Goal: Task Accomplishment & Management: Use online tool/utility

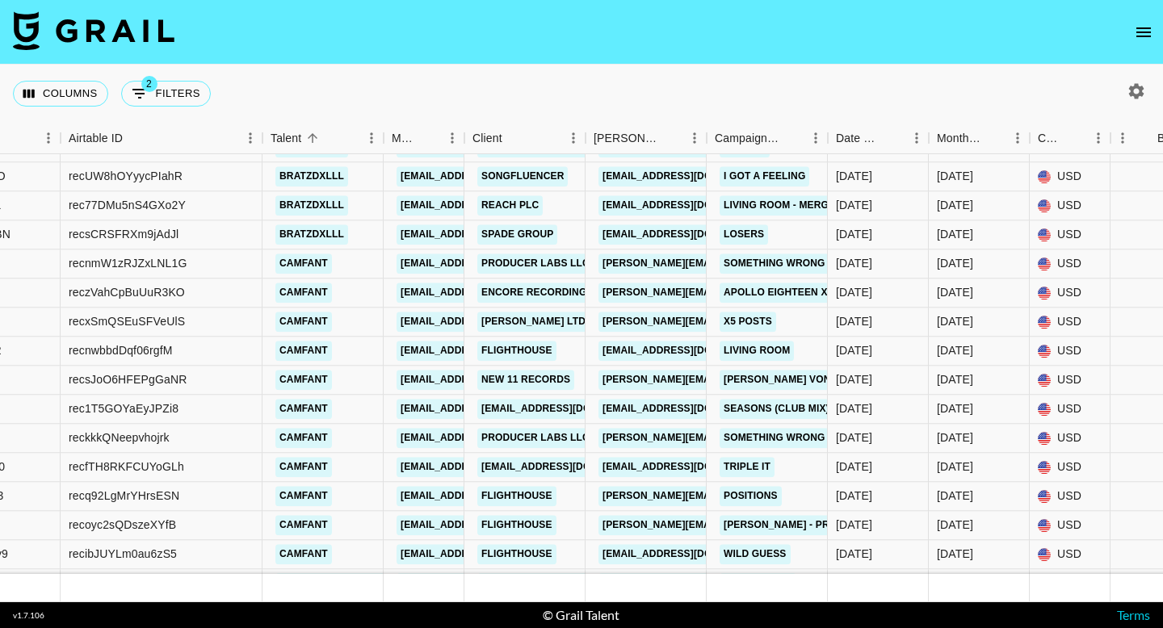
scroll to position [6759, 275]
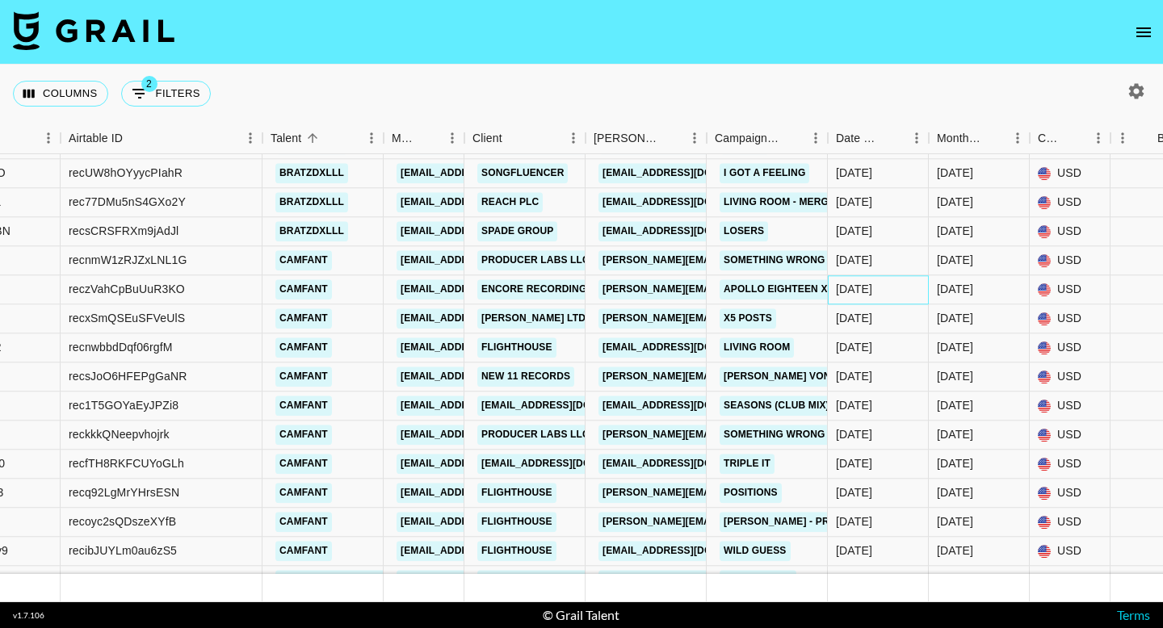
click at [849, 292] on div "[DATE]" at bounding box center [854, 290] width 36 height 16
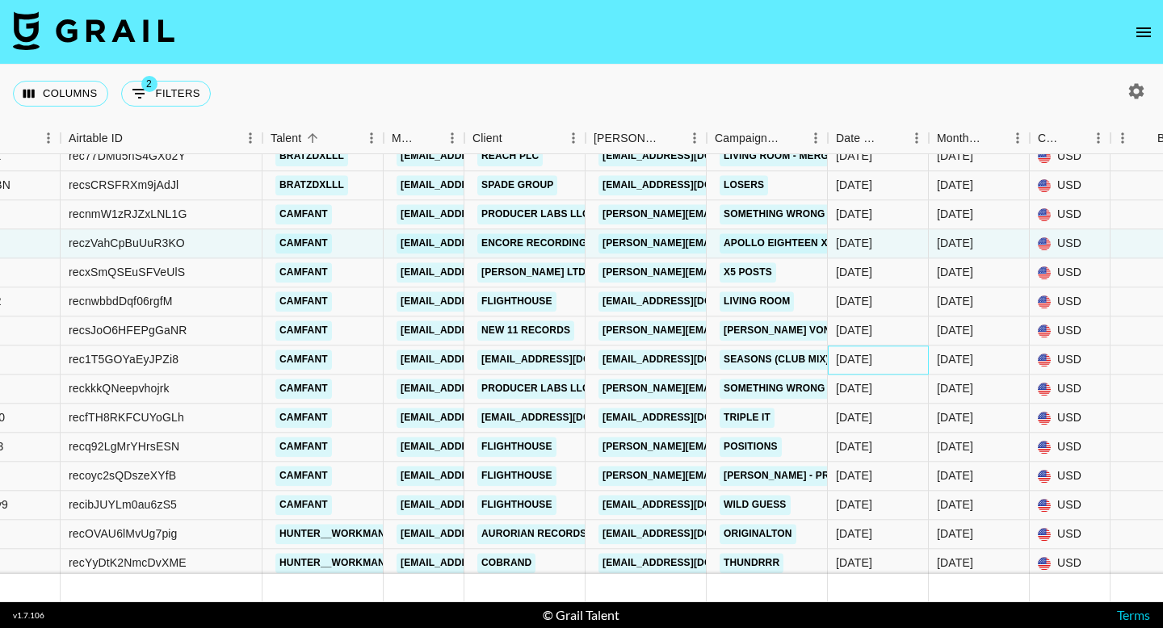
click at [867, 356] on div "[DATE]" at bounding box center [854, 360] width 36 height 16
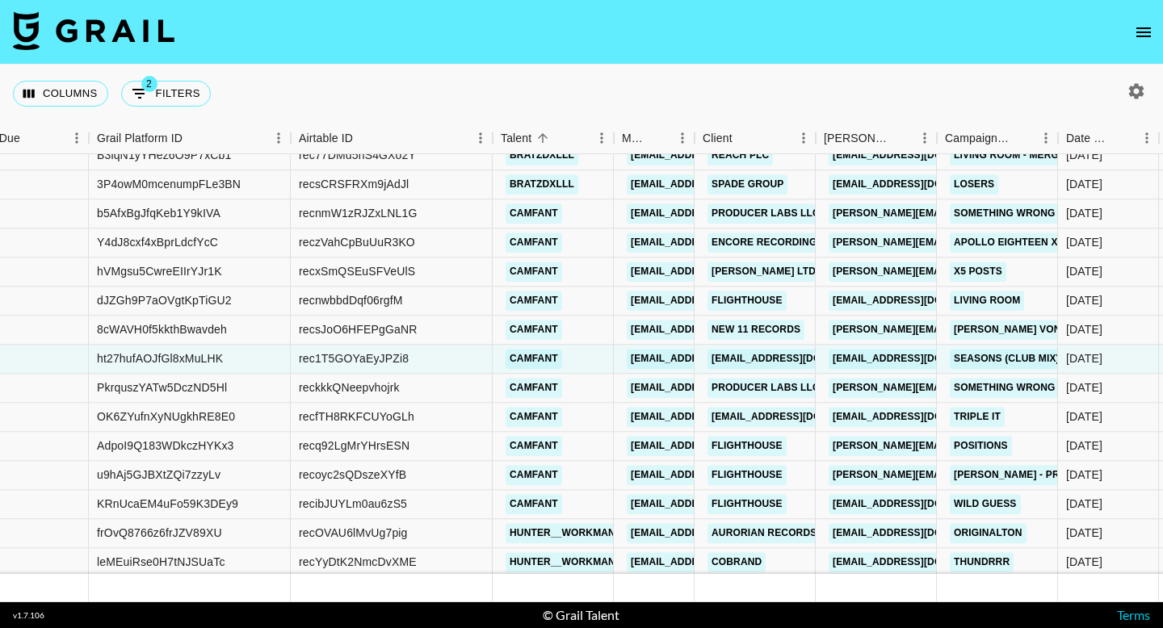
scroll to position [6806, 45]
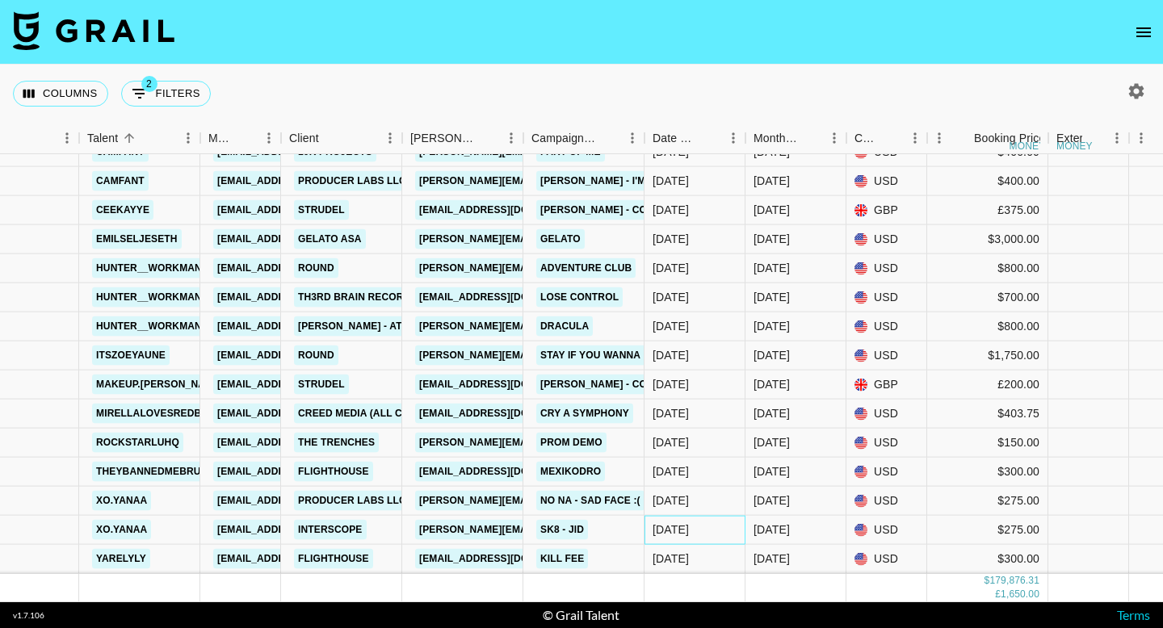
click at [683, 534] on div "[DATE]" at bounding box center [671, 530] width 36 height 16
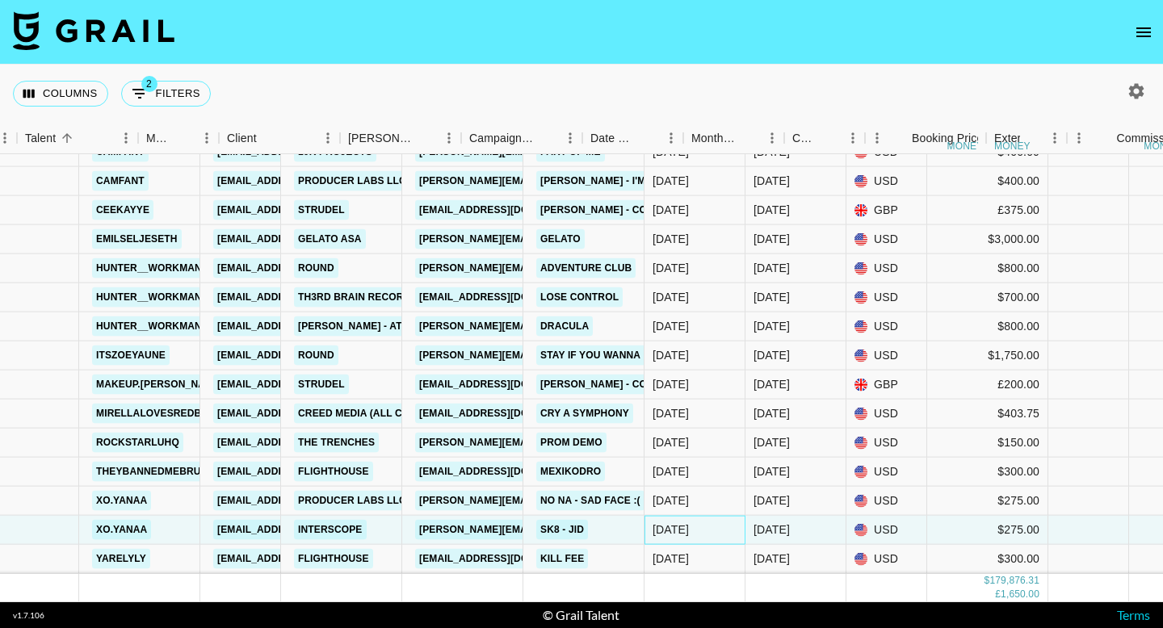
scroll to position [8379, 1389]
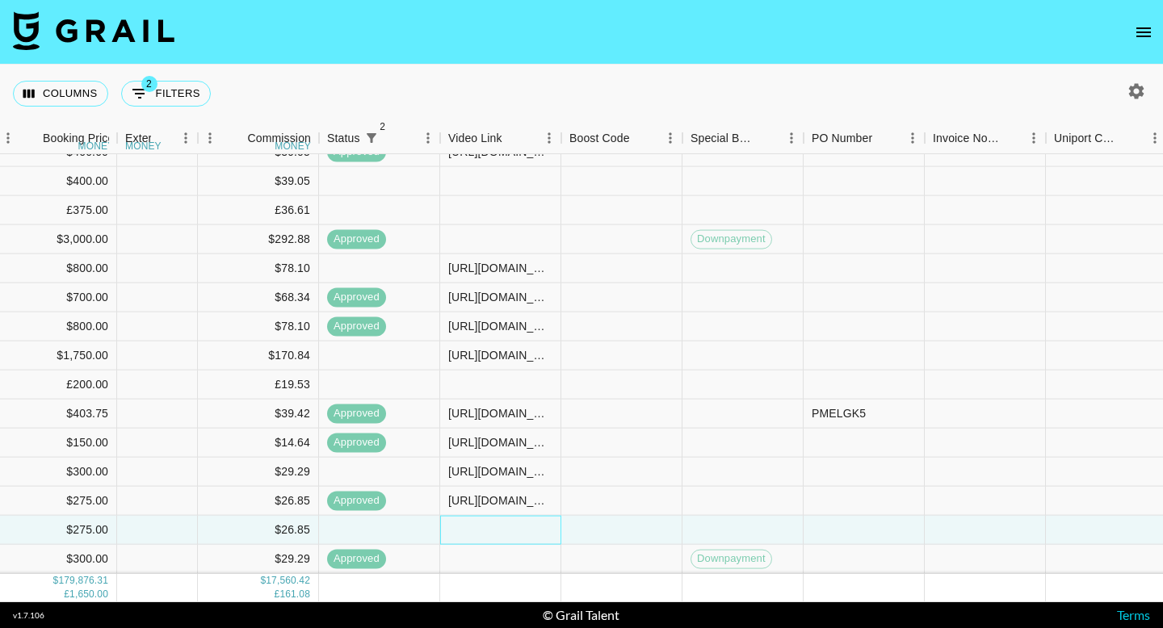
click at [472, 527] on div at bounding box center [500, 530] width 121 height 29
type input "[DOMAIN_NAME][URL][DOMAIN_NAME]"
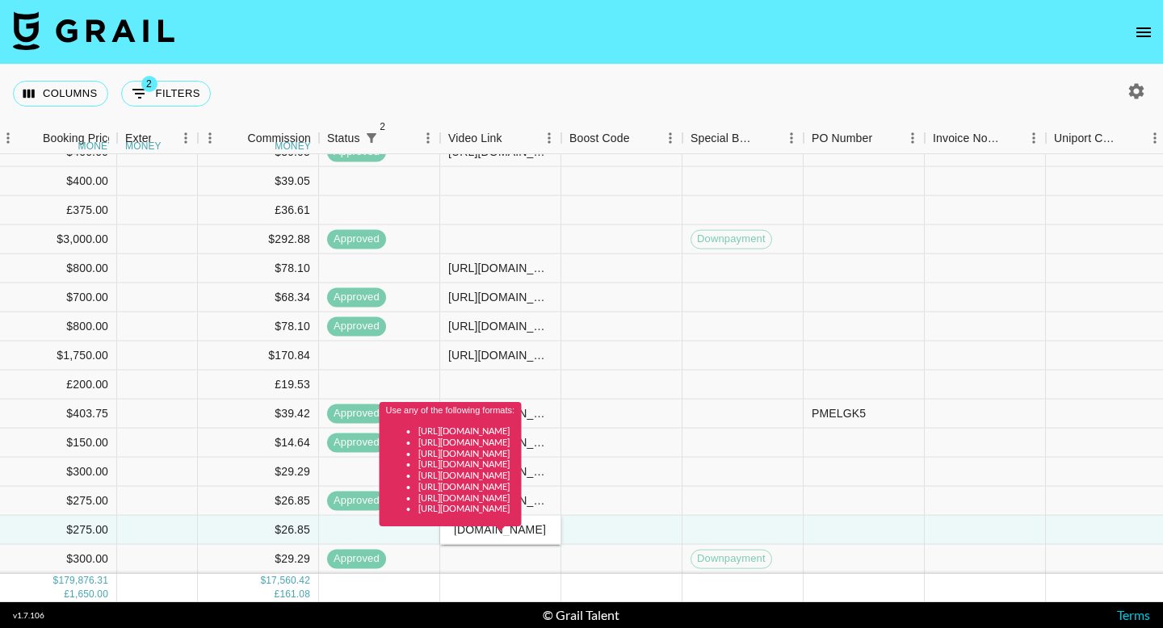
click at [503, 532] on span at bounding box center [500, 530] width 9 height 6
click at [410, 245] on div "approved" at bounding box center [379, 239] width 121 height 29
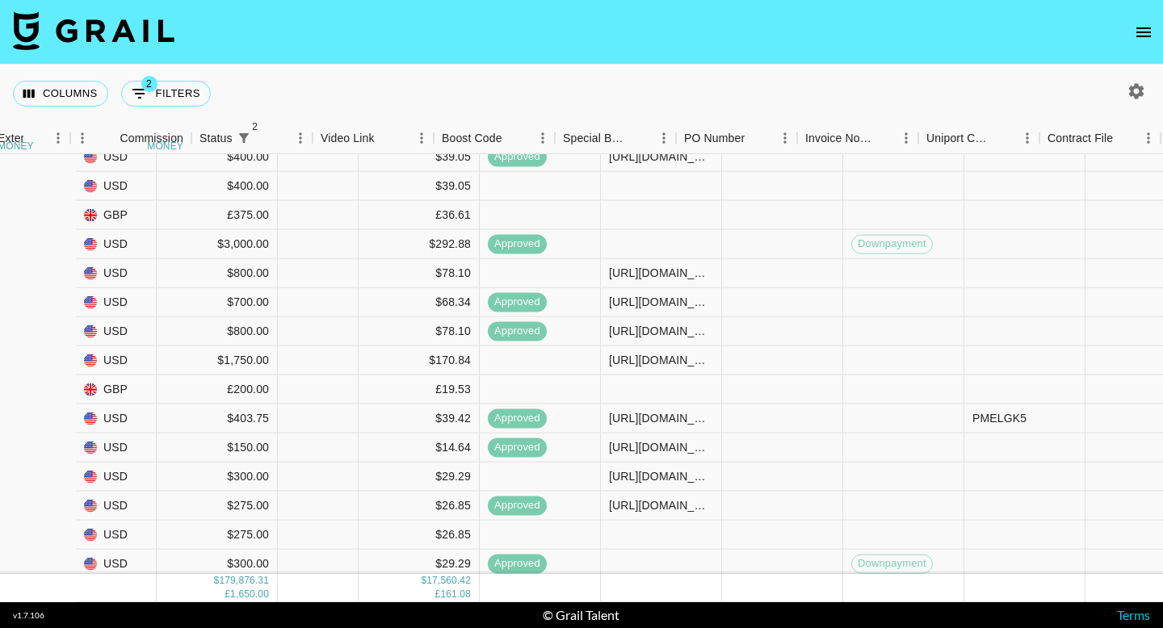
scroll to position [8374, 1579]
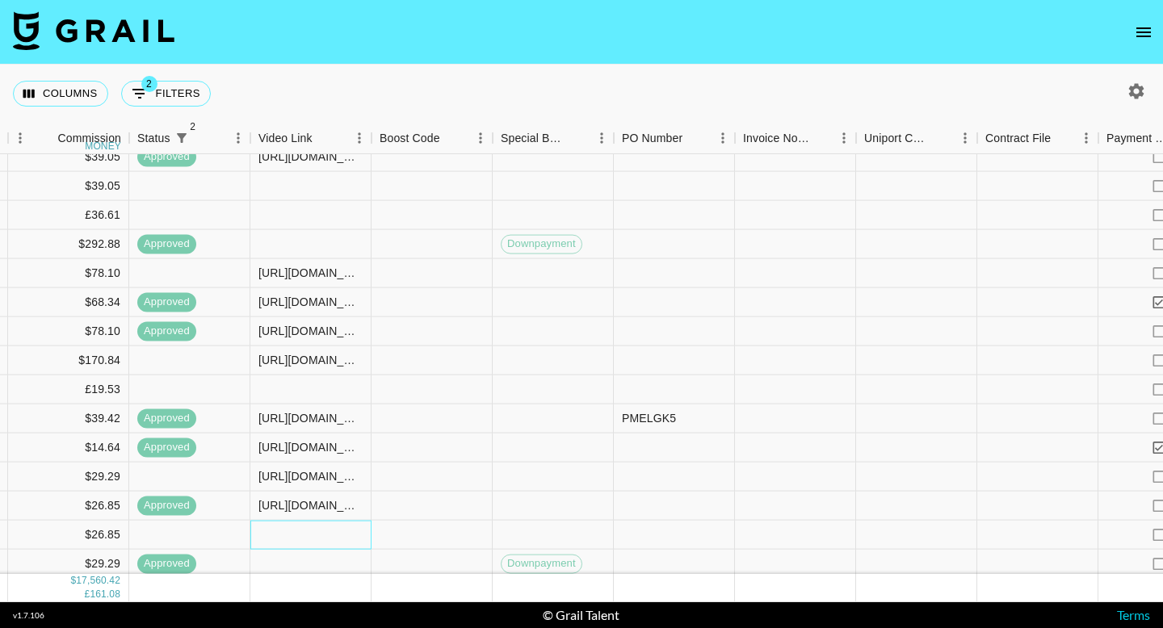
click at [282, 530] on div at bounding box center [310, 535] width 121 height 29
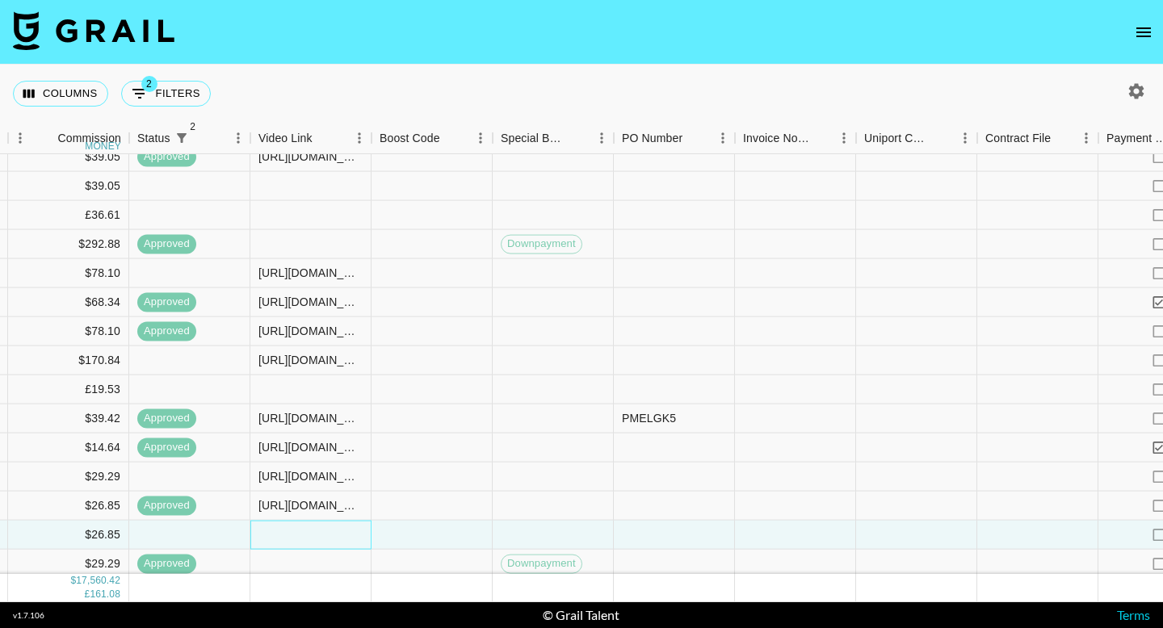
click at [282, 530] on div at bounding box center [310, 535] width 121 height 29
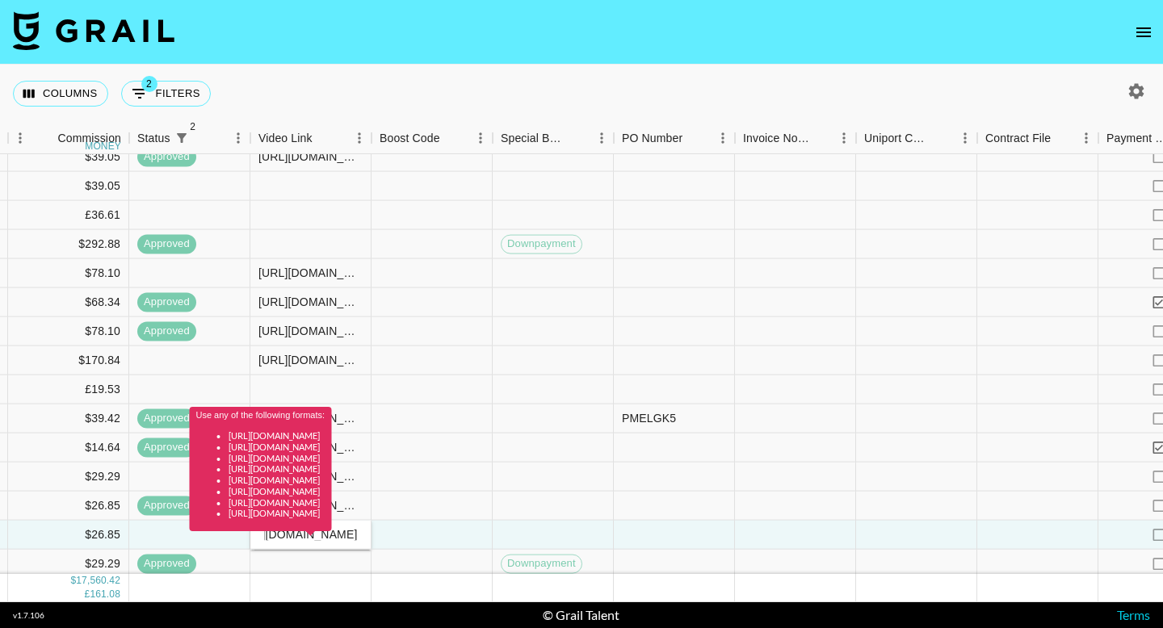
type input "tiktok.com/@xo.yanaa/video/7559174482426907922?_t=ZS-90P6GujrsOt&_r=1"
click at [435, 540] on div at bounding box center [432, 535] width 121 height 29
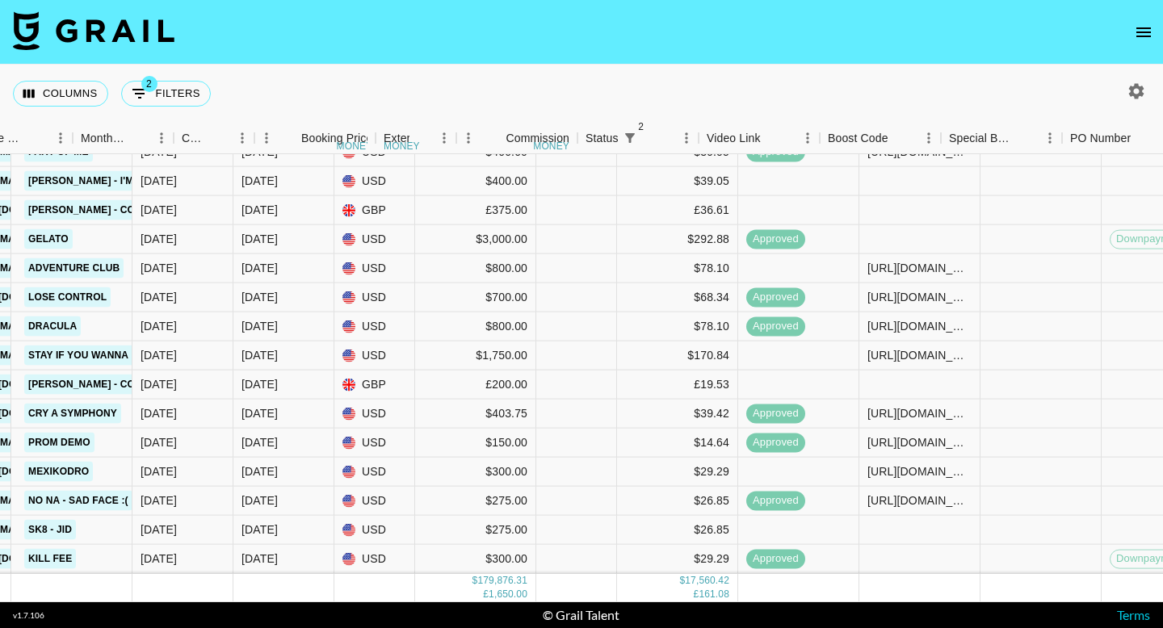
scroll to position [8379, 1189]
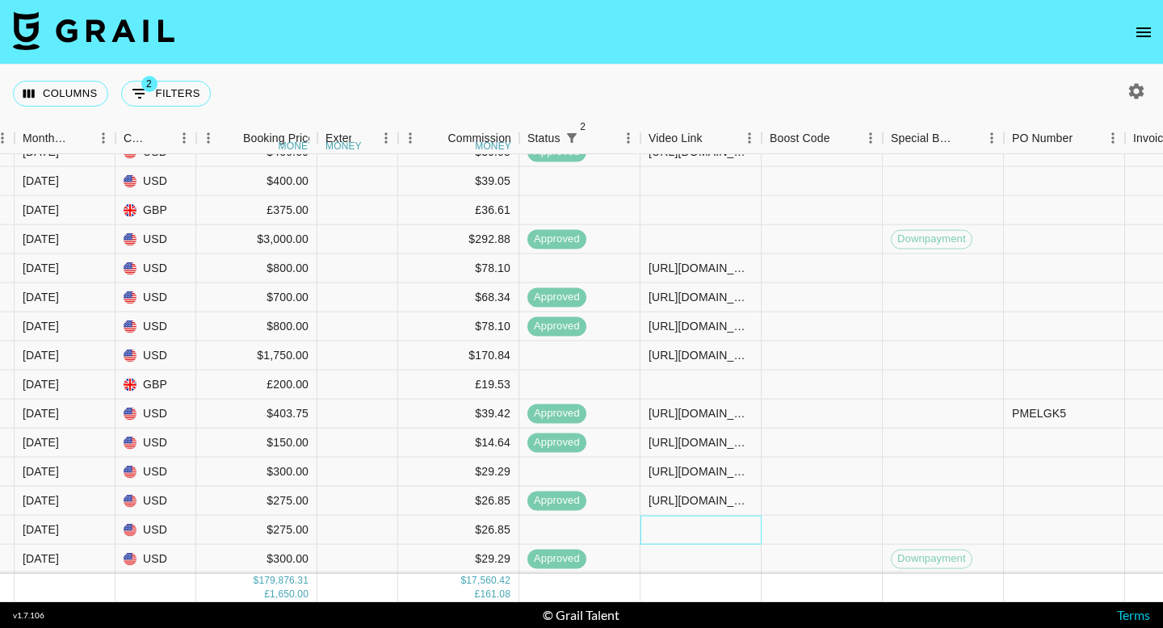
click at [687, 537] on div at bounding box center [701, 530] width 121 height 29
click at [687, 536] on div at bounding box center [701, 530] width 121 height 29
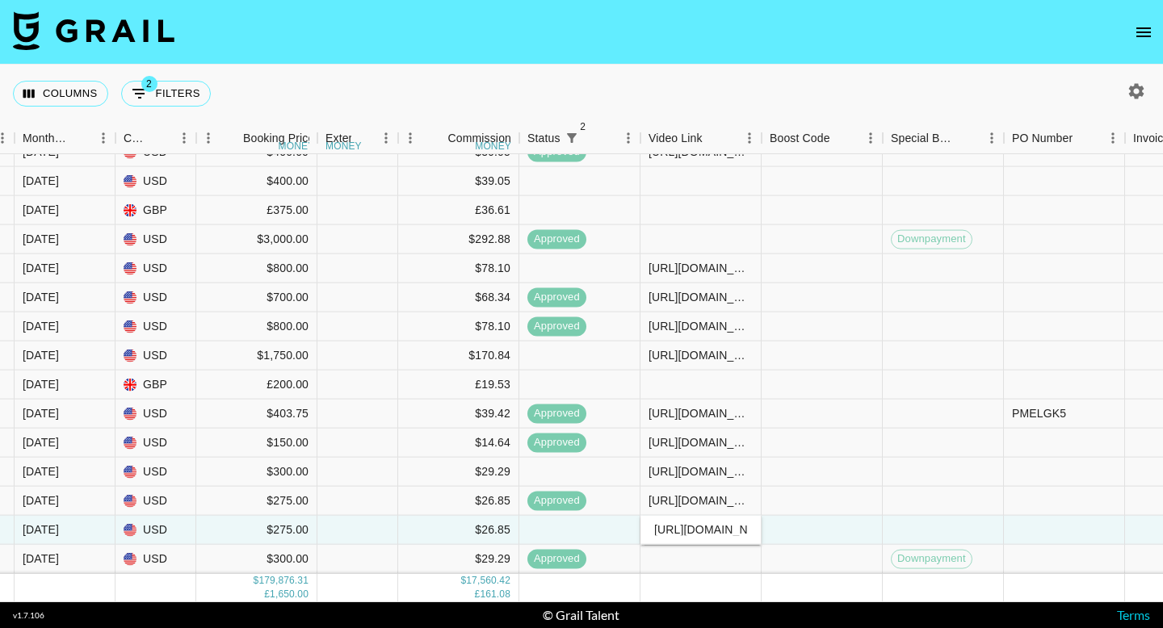
scroll to position [0, 378]
type input "[URL][DOMAIN_NAME][DOMAIN_NAME]"
click at [816, 527] on div at bounding box center [822, 530] width 121 height 29
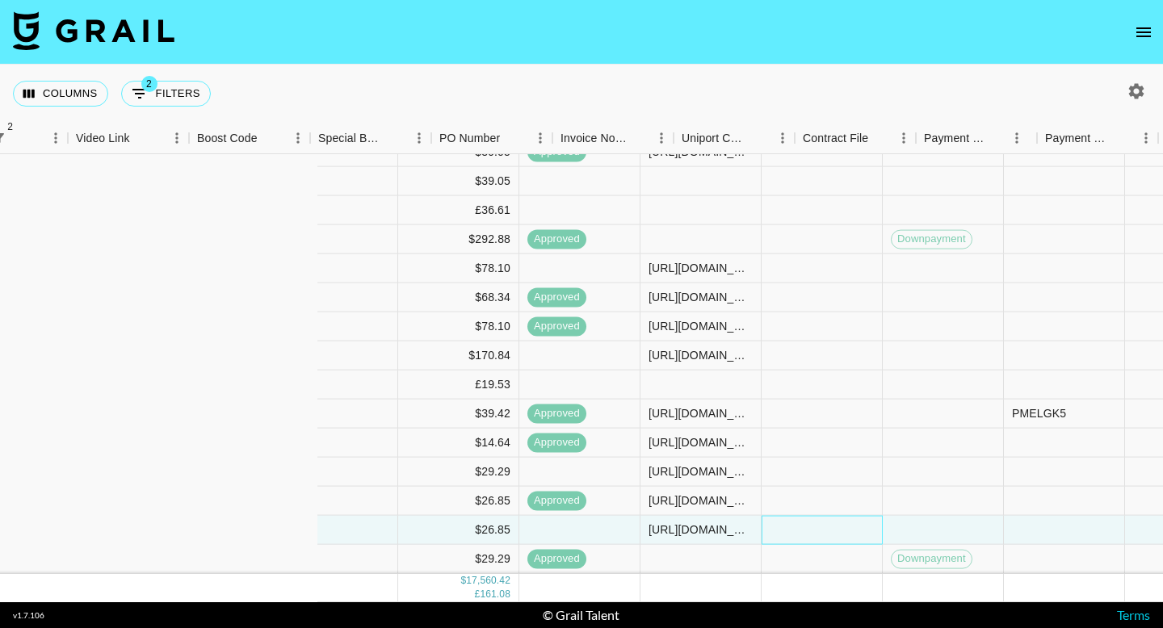
scroll to position [8379, 1943]
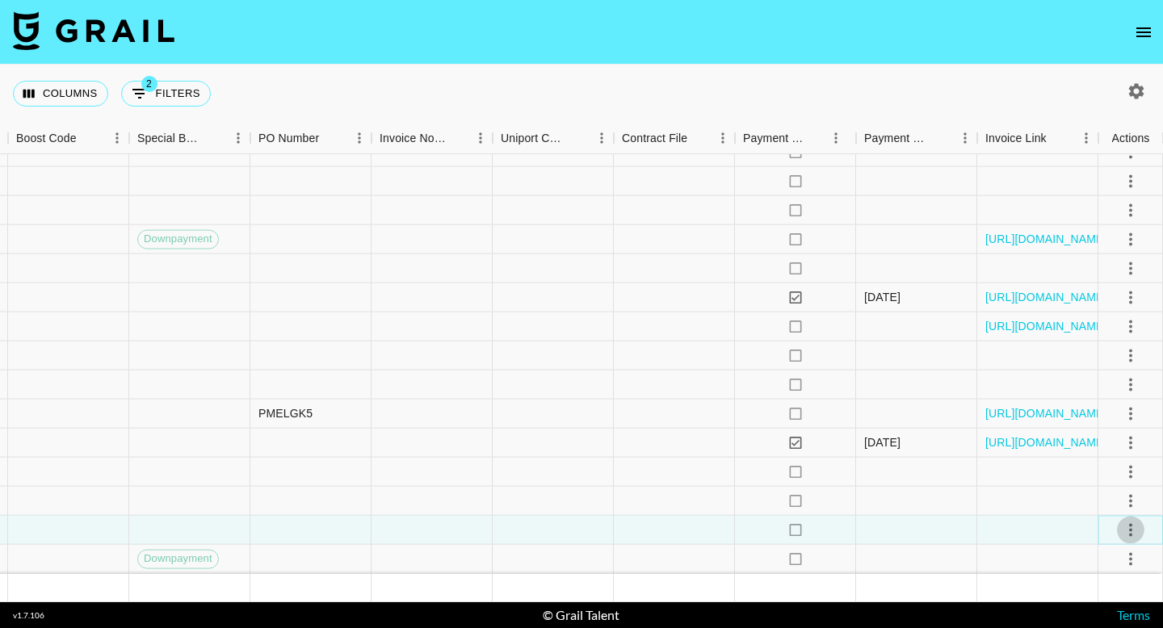
click at [1118, 533] on button "select merge strategy" at bounding box center [1130, 529] width 27 height 27
click at [1116, 503] on div "Approve" at bounding box center [1095, 494] width 49 height 19
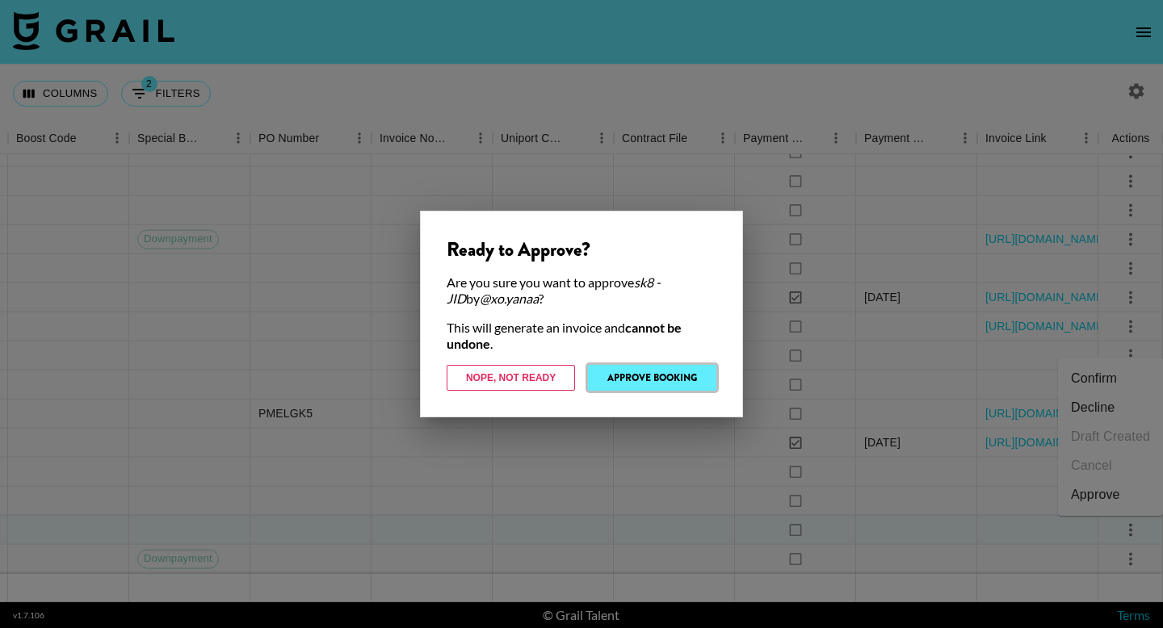
click at [626, 383] on button "Approve Booking" at bounding box center [652, 378] width 128 height 26
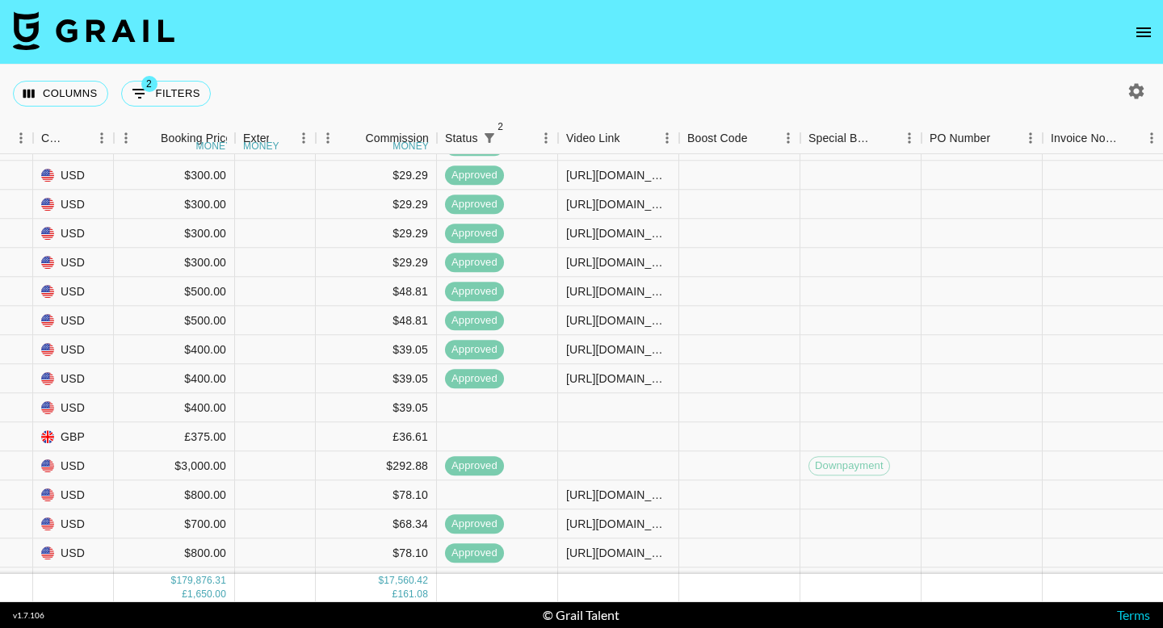
scroll to position [8379, 1271]
